Goal: Transaction & Acquisition: Purchase product/service

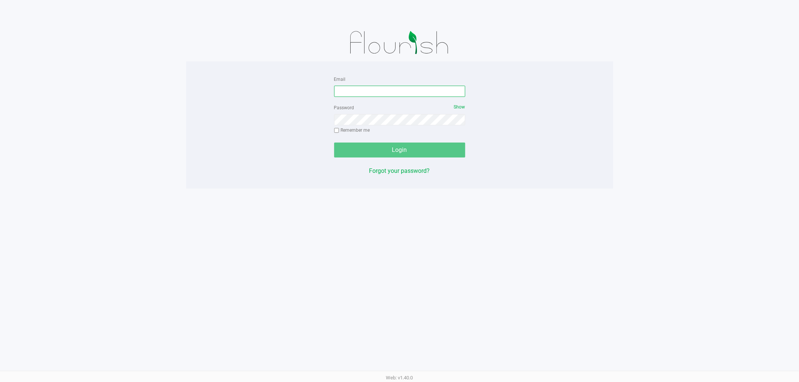
click at [404, 92] on input "Email" at bounding box center [399, 91] width 131 height 11
type input "[EMAIL_ADDRESS][DOMAIN_NAME]"
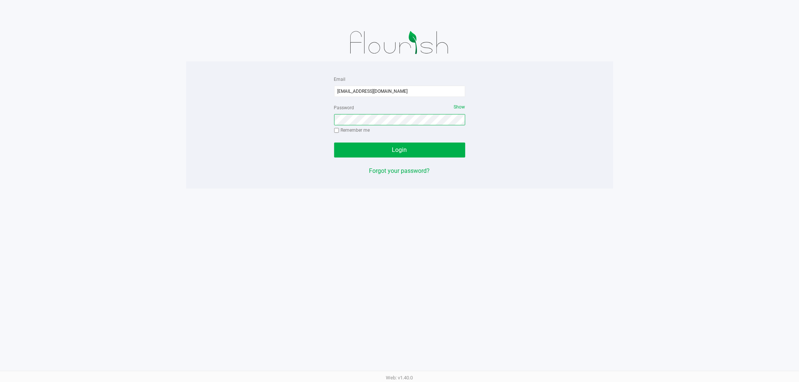
click at [334, 143] on button "Login" at bounding box center [399, 150] width 131 height 15
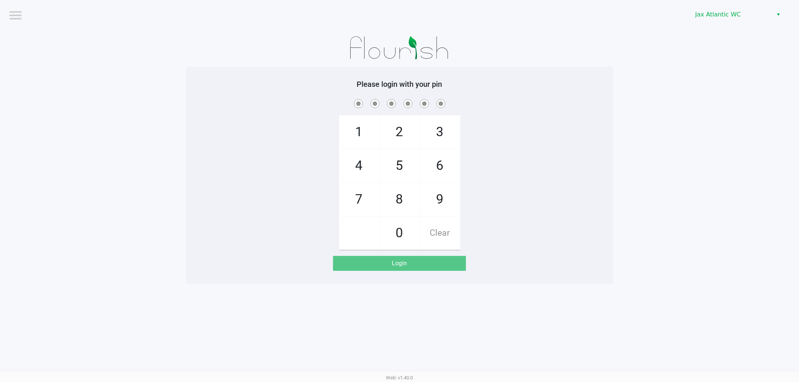
click at [694, 226] on app-pos-login-wrapper "Logout Jax Atlantic WC Please login with your pin 1 4 7 2 5 8 0 3 6 9 Clear Log…" at bounding box center [399, 142] width 799 height 284
checkbox input "true"
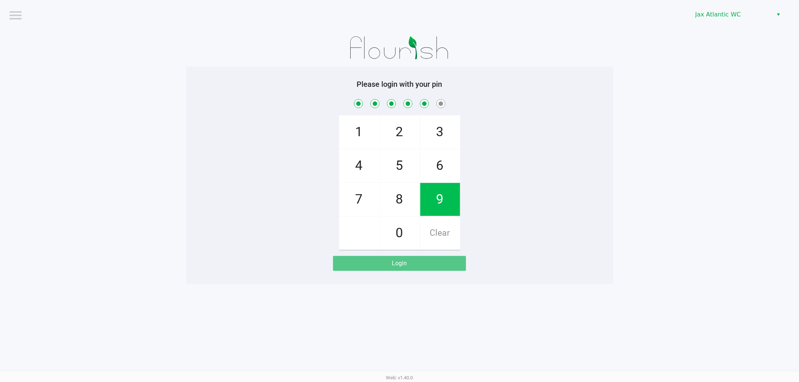
checkbox input "true"
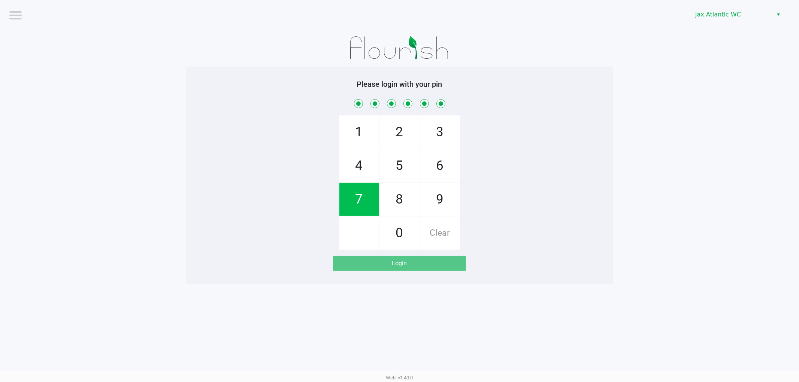
checkbox input "true"
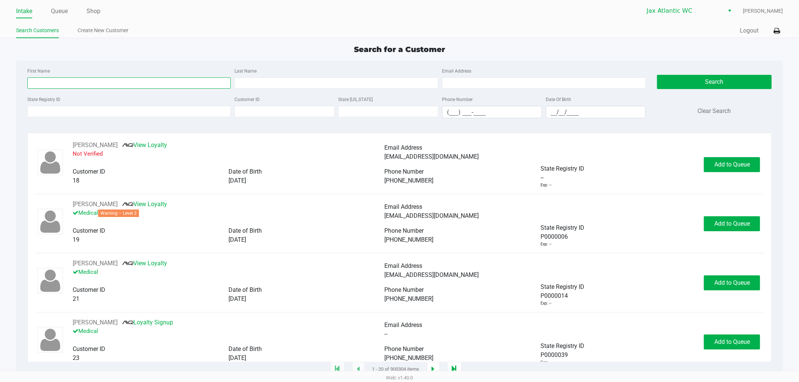
drag, startPoint x: 94, startPoint y: 85, endPoint x: 100, endPoint y: 84, distance: 6.5
click at [96, 84] on input "First Name" at bounding box center [129, 83] width 204 height 11
type input "alexi"
type input "P"
type input "["
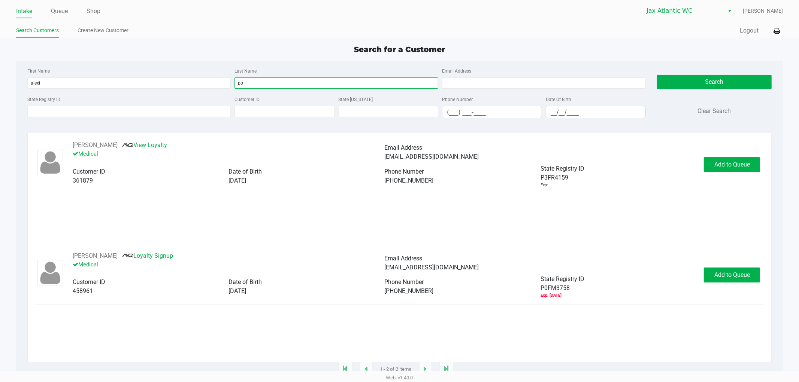
type input "p"
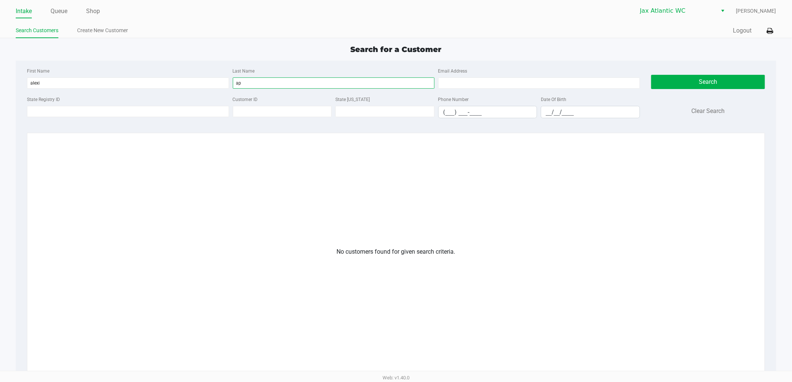
type input "a"
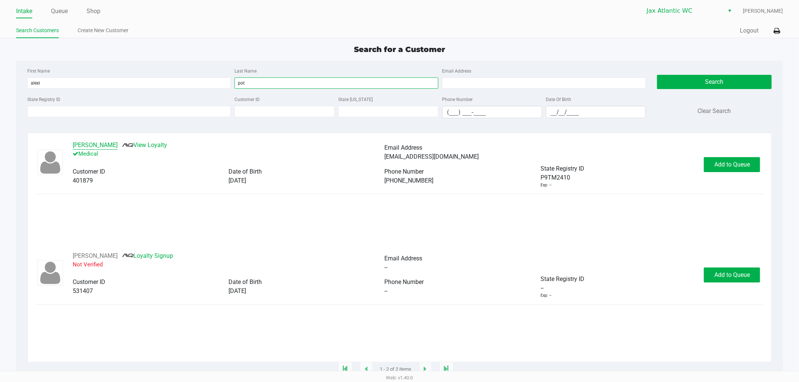
type input "pot"
click at [106, 150] on button "[PERSON_NAME]" at bounding box center [95, 145] width 45 height 9
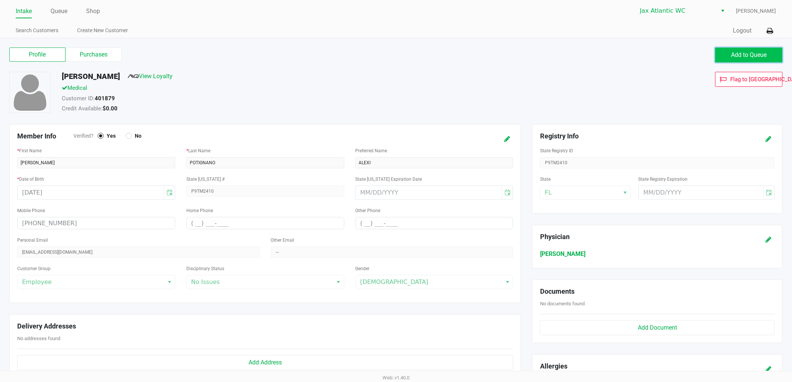
click at [735, 57] on span "Add to Queue" at bounding box center [750, 54] width 36 height 7
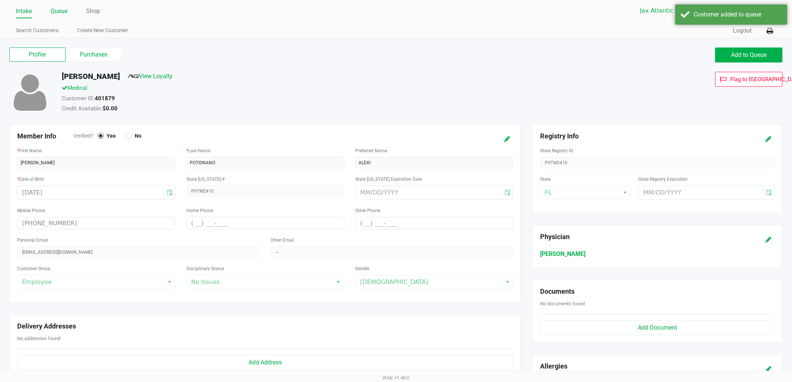
click at [64, 8] on link "Queue" at bounding box center [59, 11] width 17 height 10
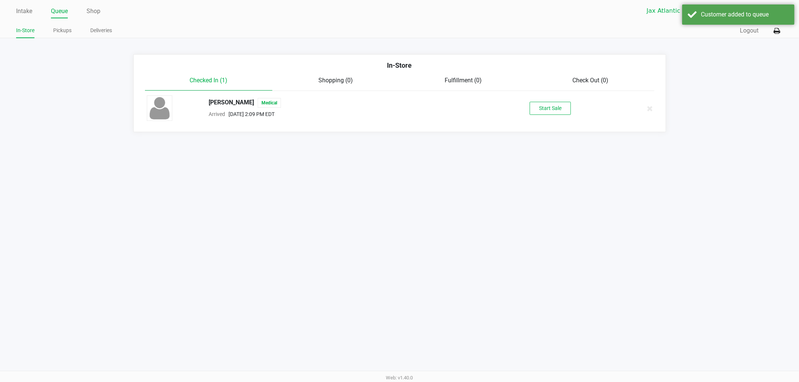
click at [555, 96] on div "[PERSON_NAME] Medical Arrived [DATE] 2:09 PM EDT Start Sale" at bounding box center [399, 108] width 517 height 26
click at [555, 106] on button "Start Sale" at bounding box center [549, 108] width 41 height 13
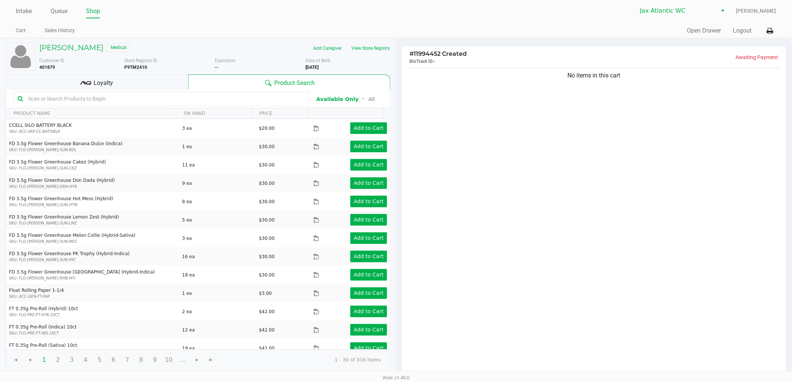
click at [180, 99] on input "text" at bounding box center [165, 98] width 280 height 11
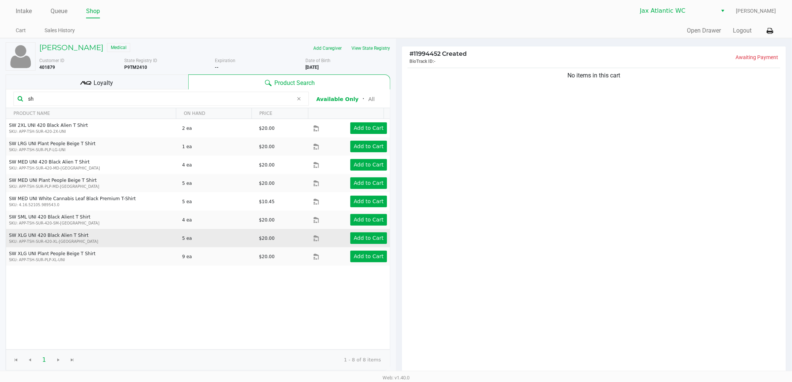
type input "s"
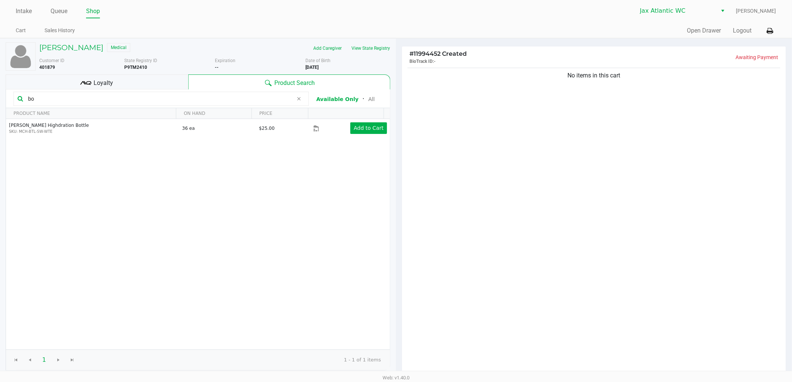
type input "b"
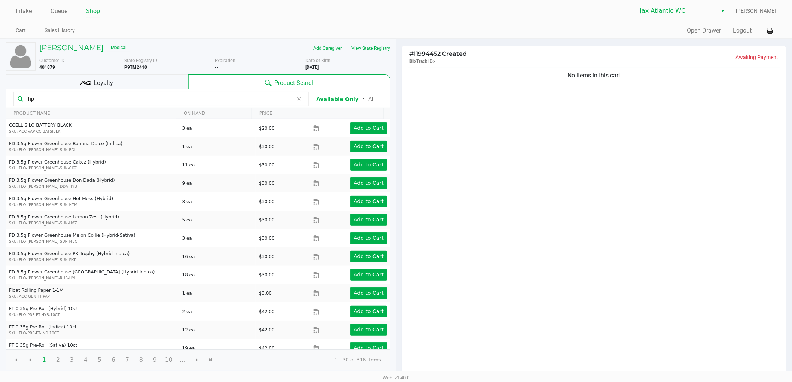
type input "h"
type input "o"
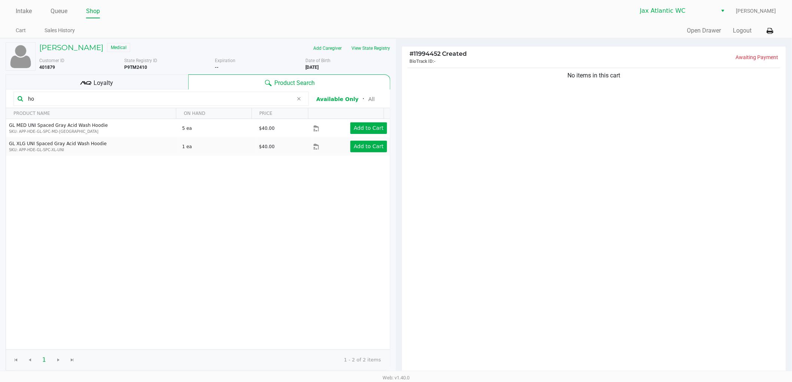
type input "h"
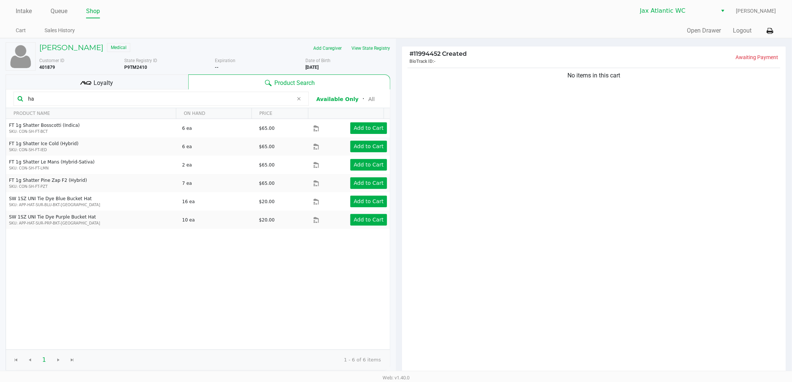
type input "h"
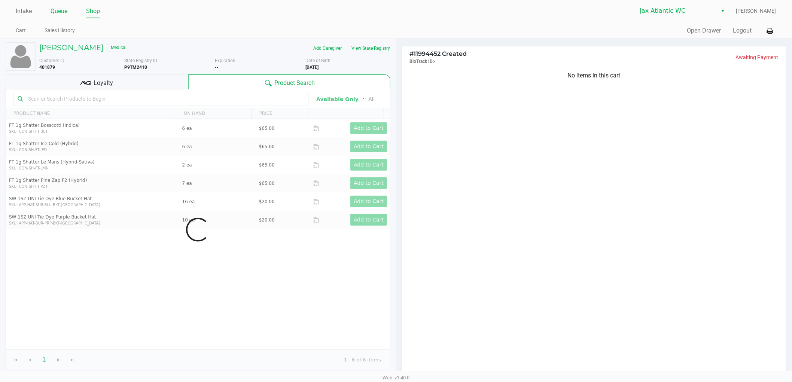
click at [61, 14] on link "Queue" at bounding box center [59, 11] width 17 height 10
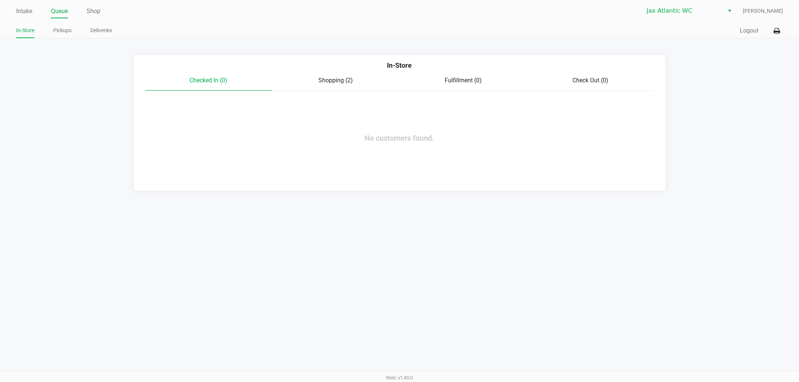
click at [324, 80] on span "Shopping (2)" at bounding box center [336, 80] width 34 height 7
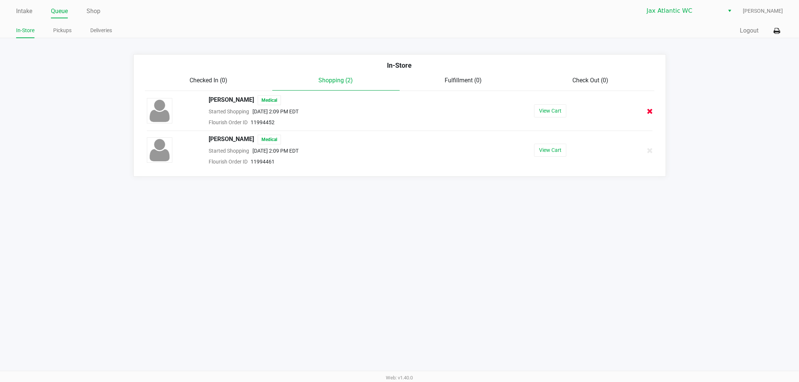
click at [648, 114] on icon at bounding box center [650, 112] width 6 height 6
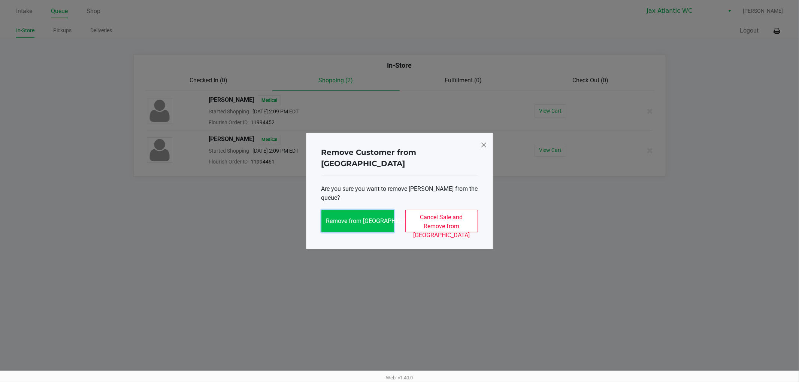
click at [384, 218] on span "Remove from [GEOGRAPHIC_DATA]" at bounding box center [373, 221] width 94 height 7
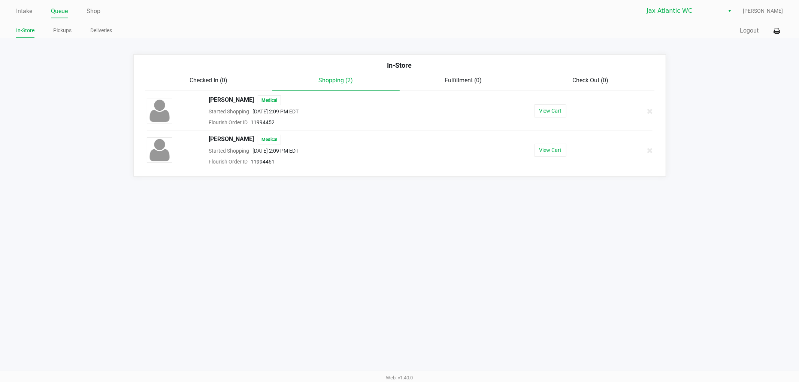
click at [570, 83] on div "Check Out (0)" at bounding box center [590, 80] width 127 height 9
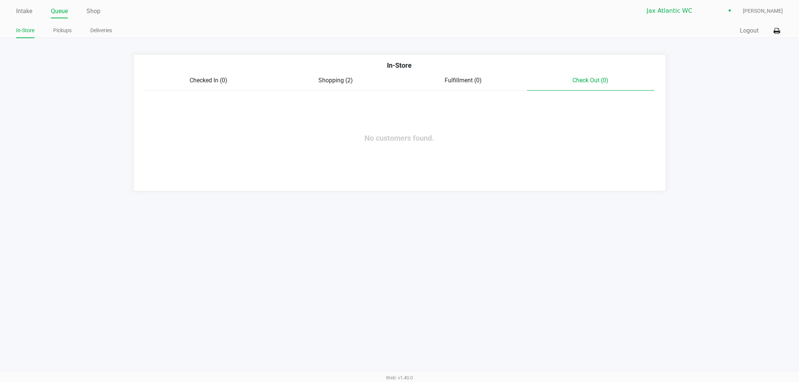
click at [443, 83] on div "Fulfillment (0)" at bounding box center [463, 80] width 127 height 9
click at [365, 83] on div "Shopping (2)" at bounding box center [335, 80] width 127 height 9
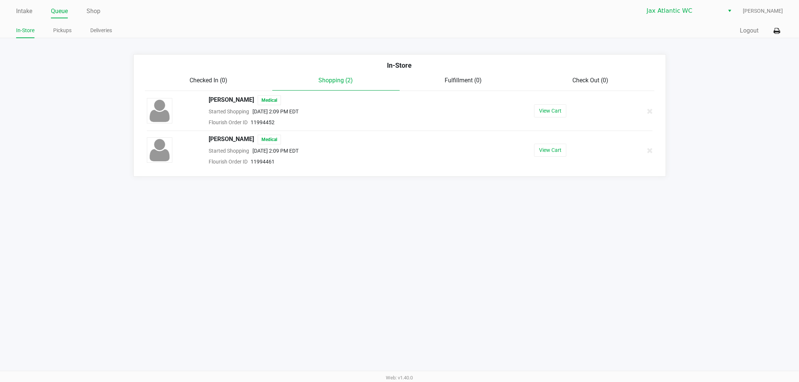
click at [644, 110] on div at bounding box center [636, 111] width 43 height 19
click at [649, 110] on icon at bounding box center [650, 112] width 6 height 6
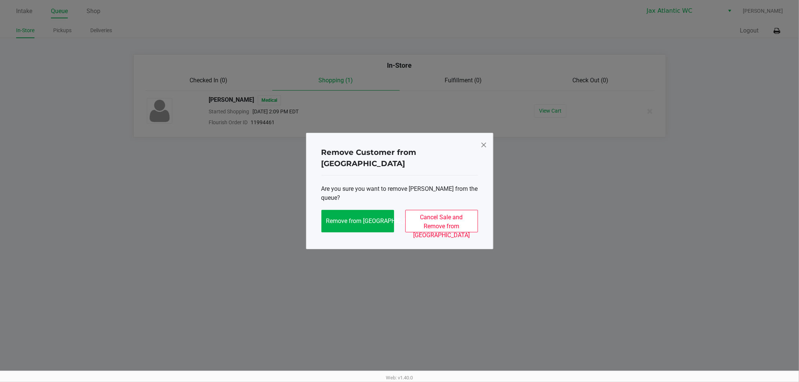
click at [482, 151] on span at bounding box center [483, 145] width 7 height 12
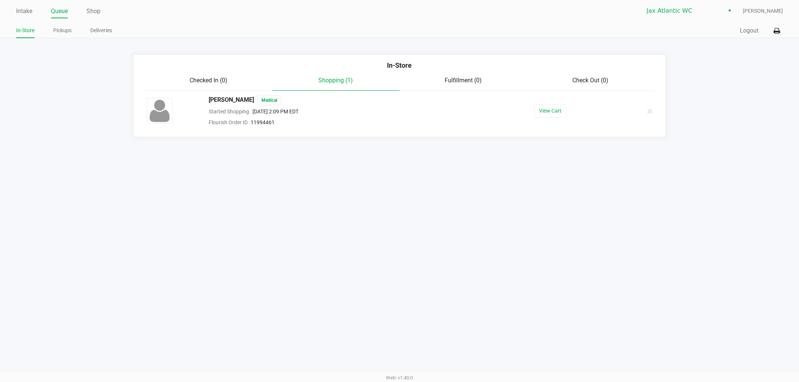
click at [213, 82] on span "Checked In (0)" at bounding box center [208, 80] width 38 height 7
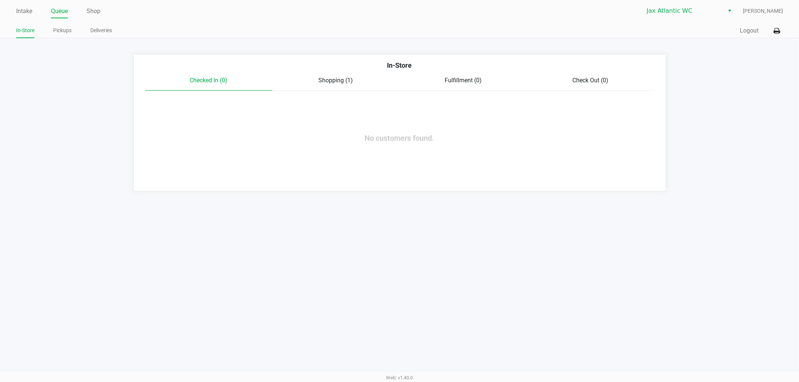
click at [357, 89] on div "Checked In (0) Shopping (1) Fulfillment (0) Check Out (0)" at bounding box center [399, 83] width 509 height 15
click at [57, 10] on link "Queue" at bounding box center [59, 11] width 17 height 10
